Goal: Navigation & Orientation: Find specific page/section

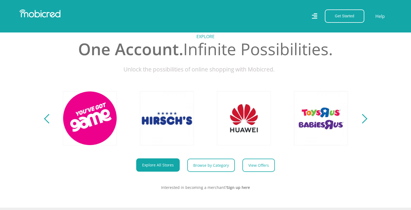
scroll to position [0, 1231]
click at [365, 123] on div "Next" at bounding box center [361, 118] width 9 height 9
click at [46, 122] on div "Previous" at bounding box center [48, 118] width 9 height 9
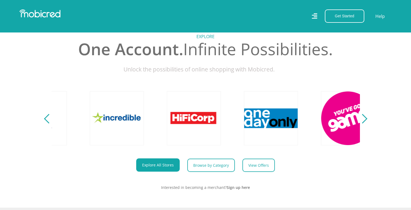
scroll to position [0, 923]
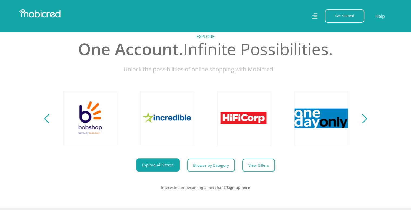
click at [46, 122] on div "Previous" at bounding box center [48, 118] width 9 height 9
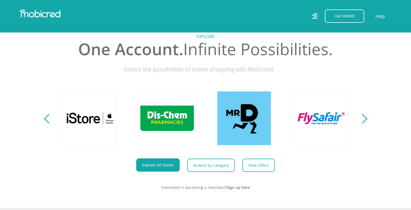
scroll to position [0, 616]
click at [46, 122] on div "Previous" at bounding box center [48, 118] width 9 height 9
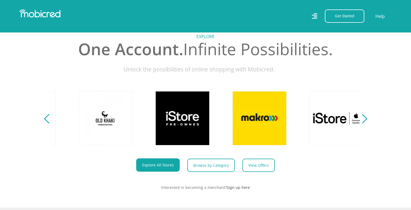
scroll to position [0, 308]
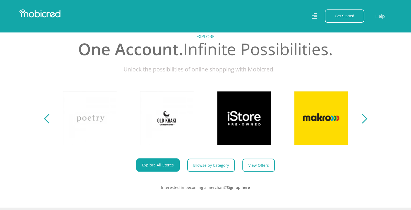
click at [46, 122] on div "Previous" at bounding box center [48, 118] width 9 height 9
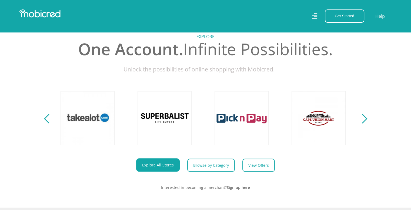
scroll to position [0, 0]
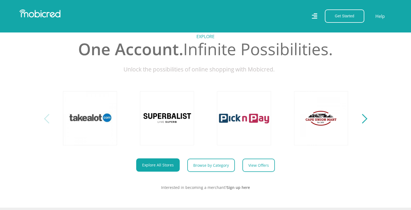
click at [46, 122] on div "Previous" at bounding box center [48, 118] width 9 height 9
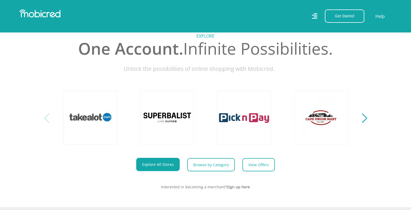
scroll to position [200, 0]
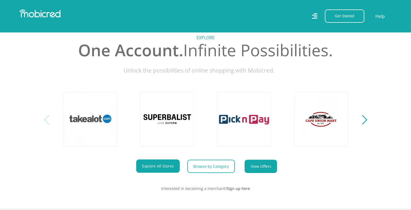
click at [264, 169] on link "View Offers" at bounding box center [260, 165] width 32 height 13
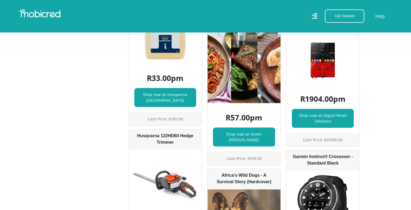
scroll to position [843, 0]
